Goal: Check status: Check status

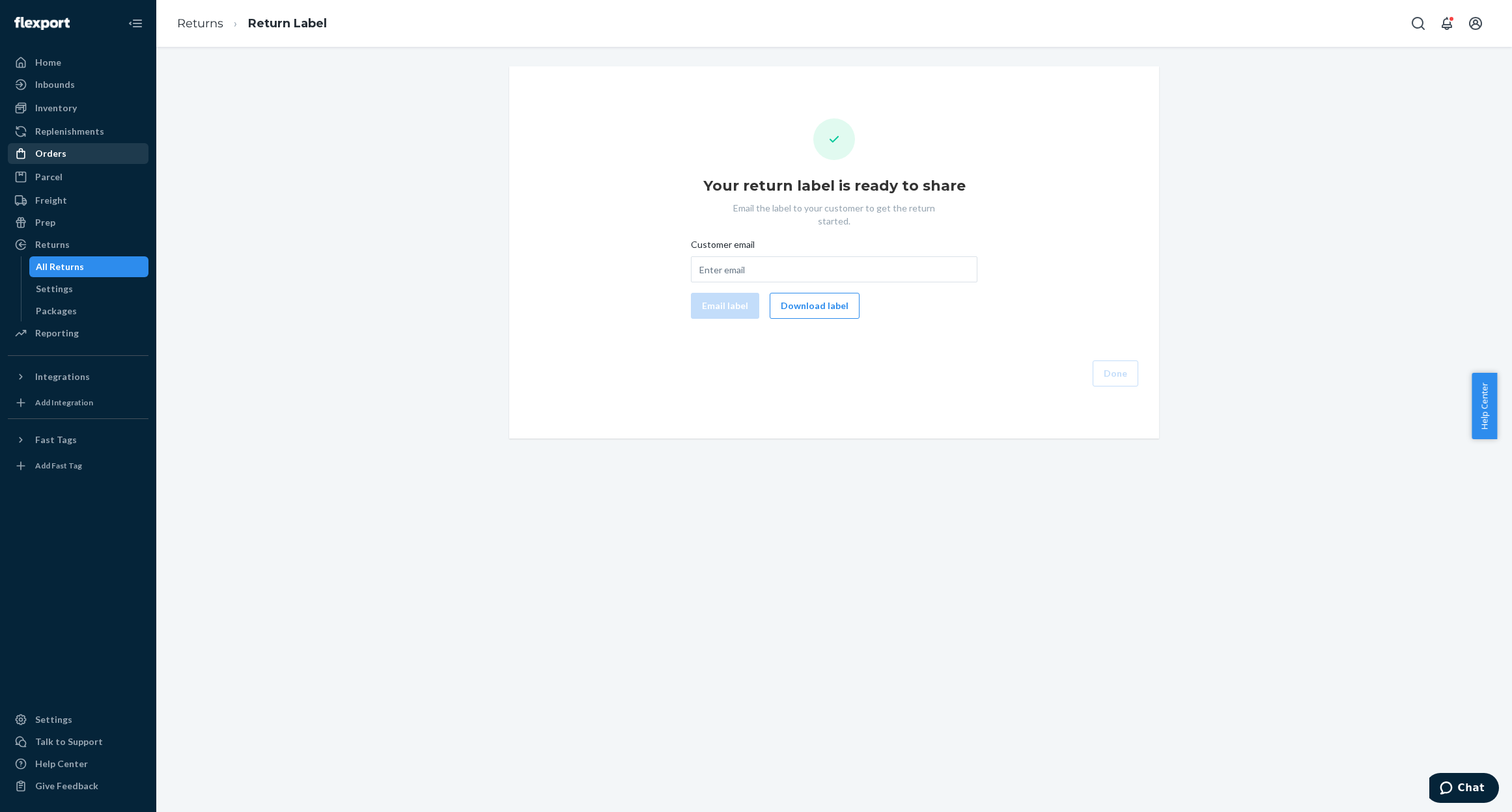
click at [56, 161] on div "Orders" at bounding box center [78, 154] width 138 height 18
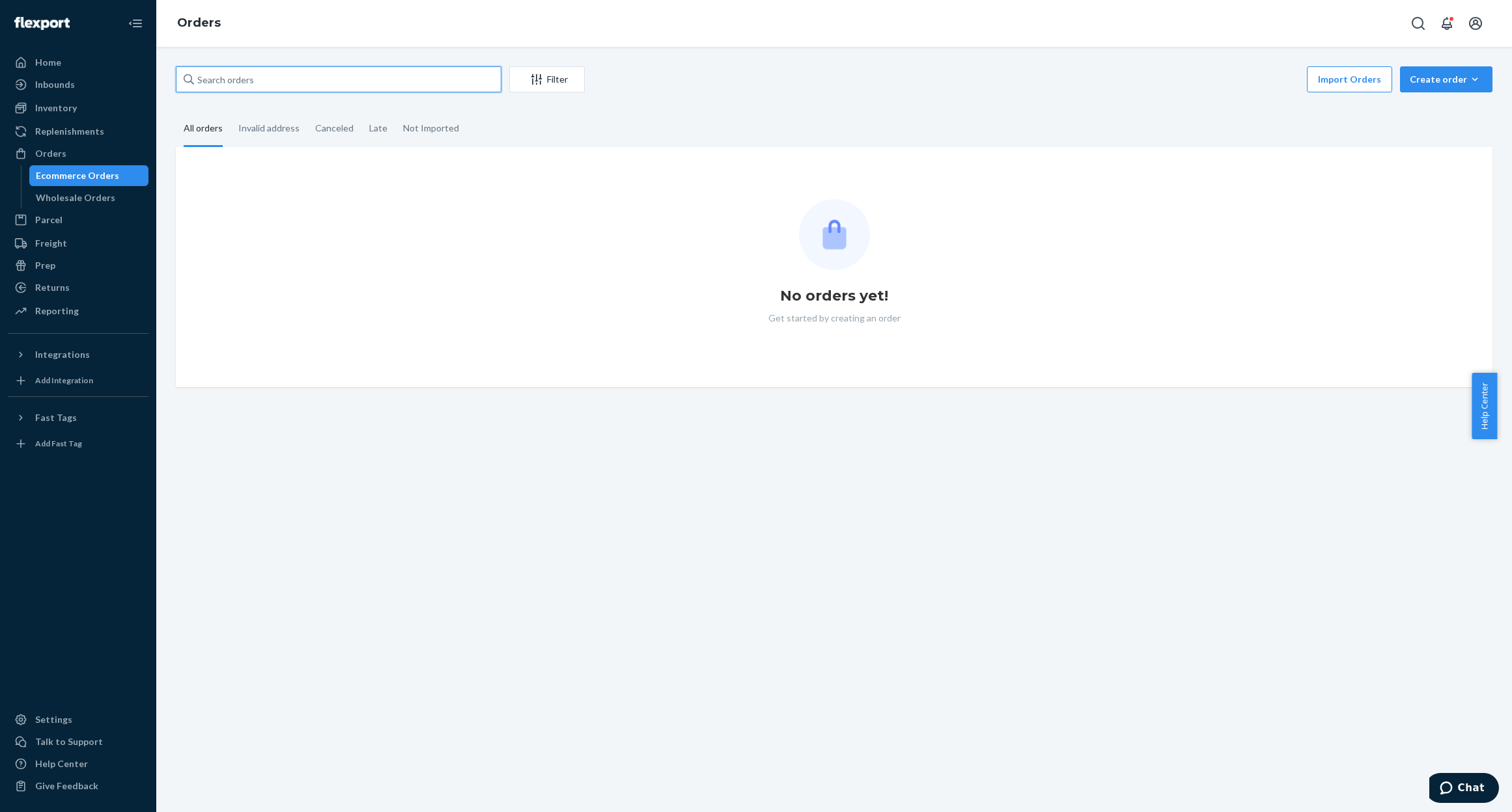
click at [346, 84] on input "text" at bounding box center [338, 79] width 325 height 26
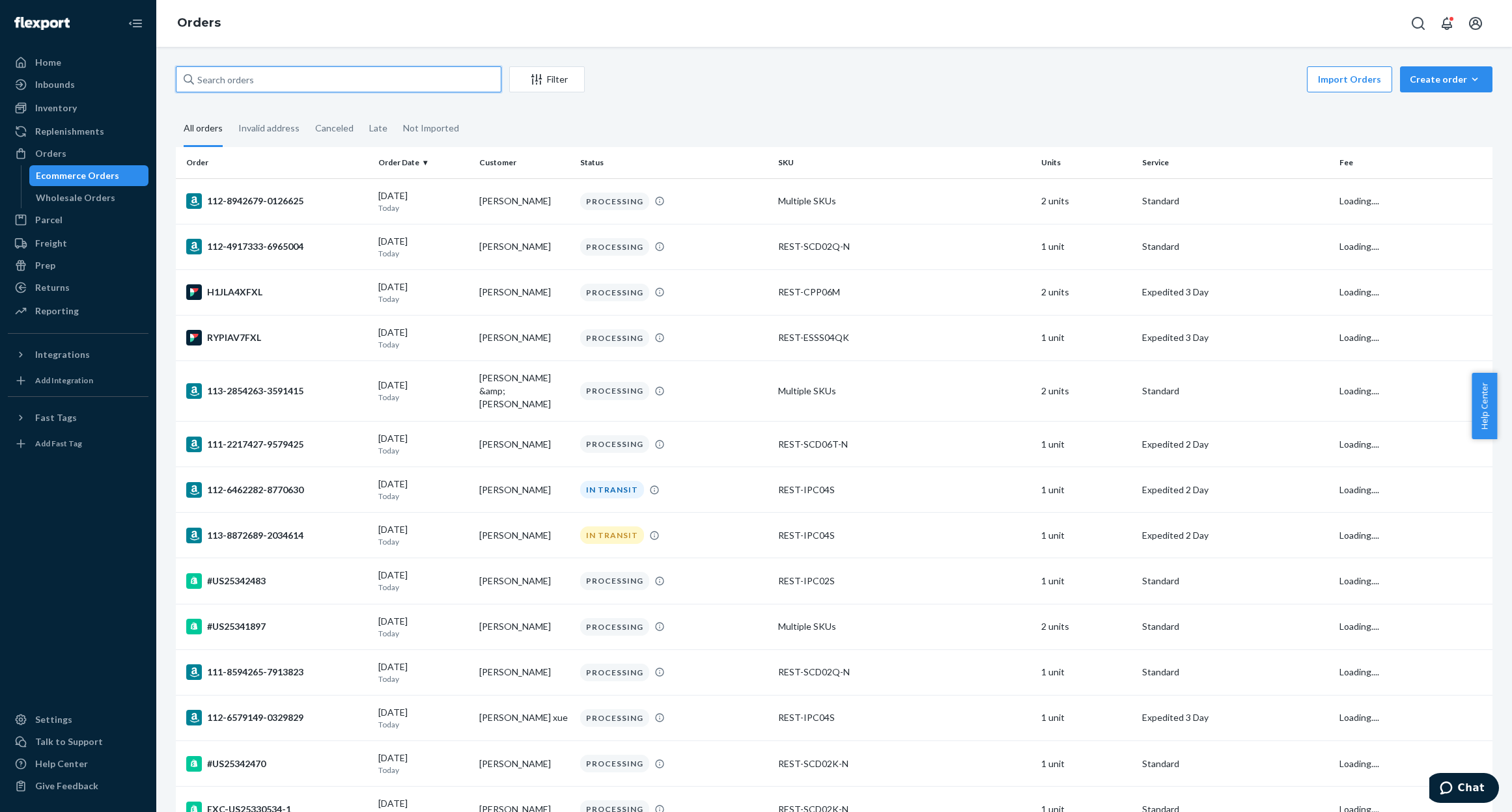
paste input "US25338166"
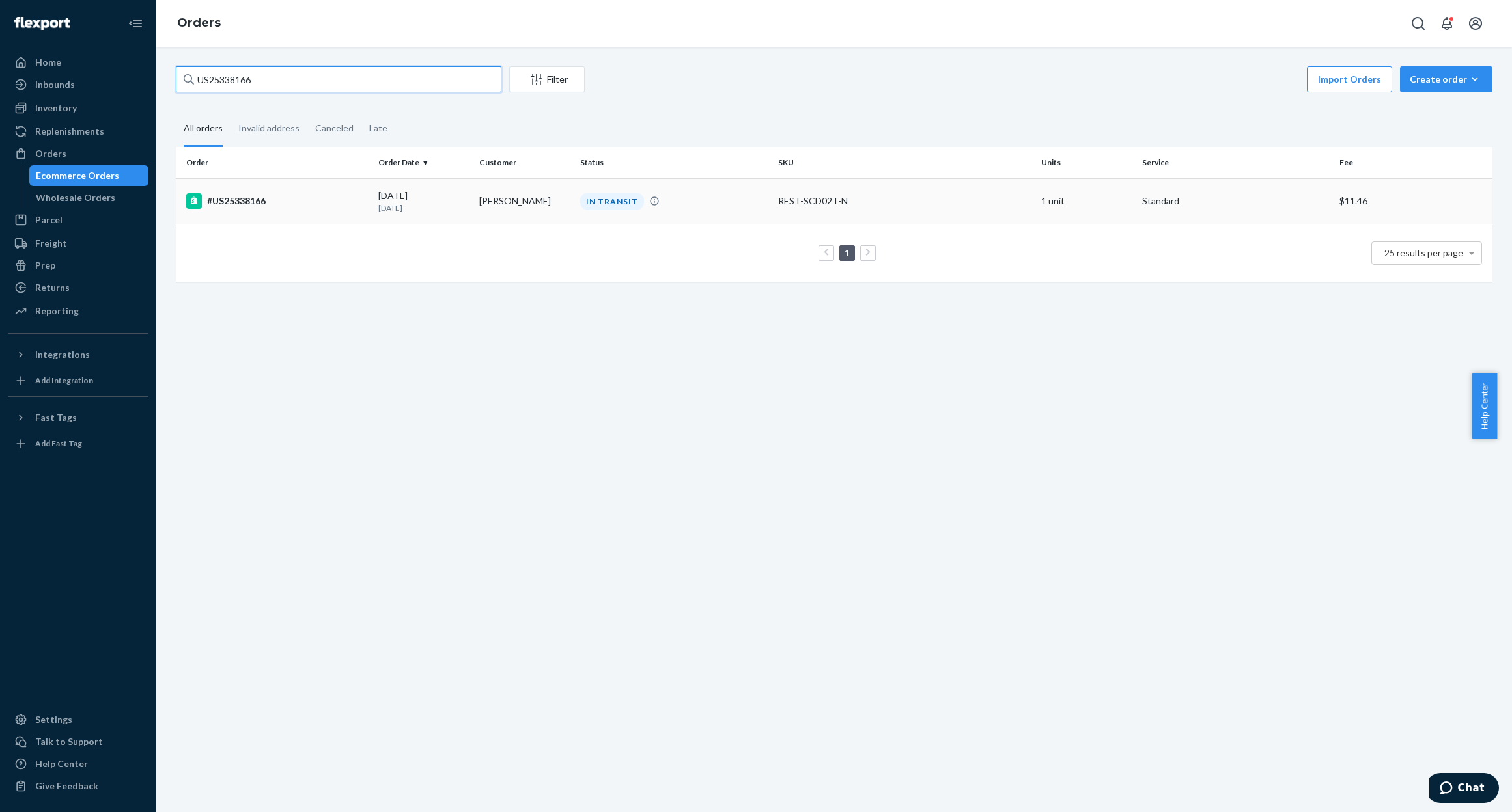
type input "US25338166"
click at [257, 202] on div "#US25338166" at bounding box center [276, 201] width 181 height 16
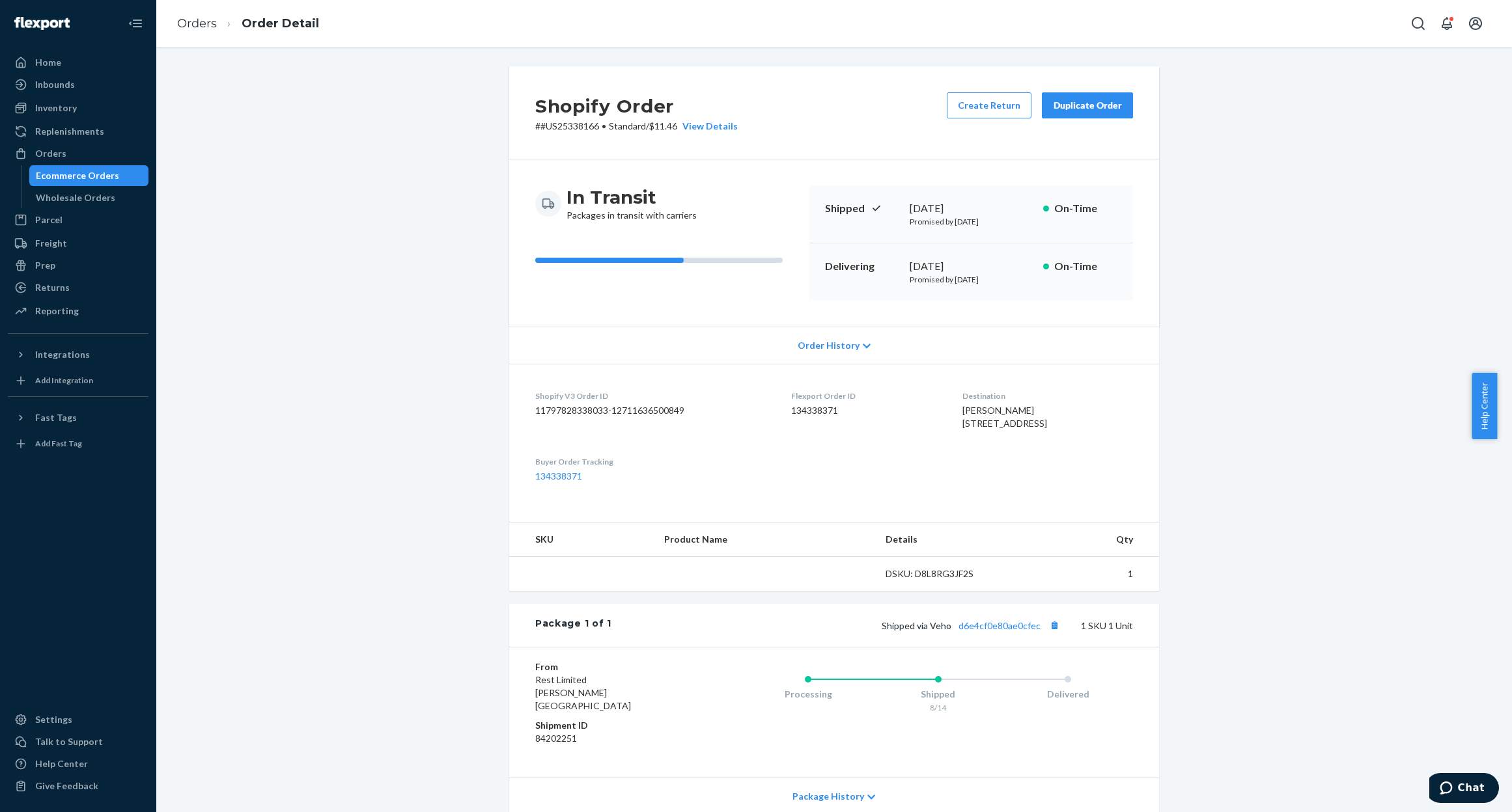
click at [1221, 192] on div "Shopify Order # #US25338166 • Standard / $11.46 View Details Create Return Dupl…" at bounding box center [834, 482] width 1336 height 831
click at [551, 482] on link "134338371" at bounding box center [559, 476] width 47 height 11
